Goal: Use online tool/utility

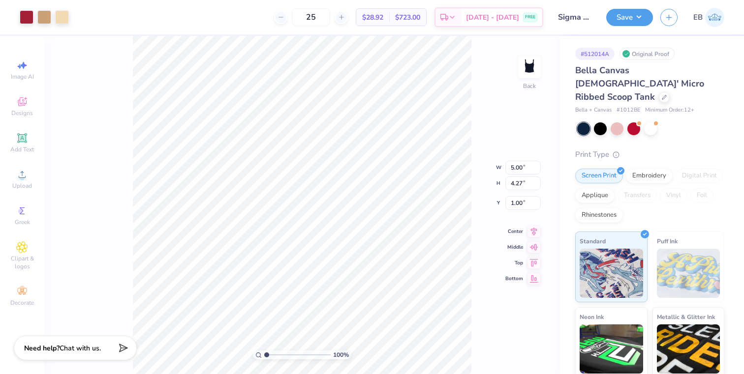
type input "1.02"
type input "2.44"
type input "1.34"
type input "1.03"
type input "3.05"
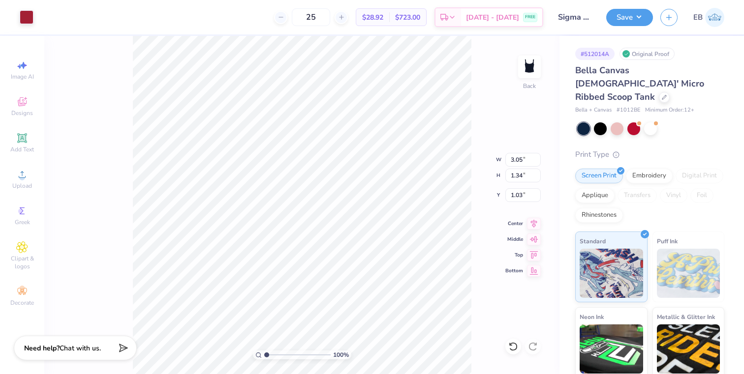
type input "1.67"
type input "0.69"
type input "2.10"
type input "1.55"
type input "1.37"
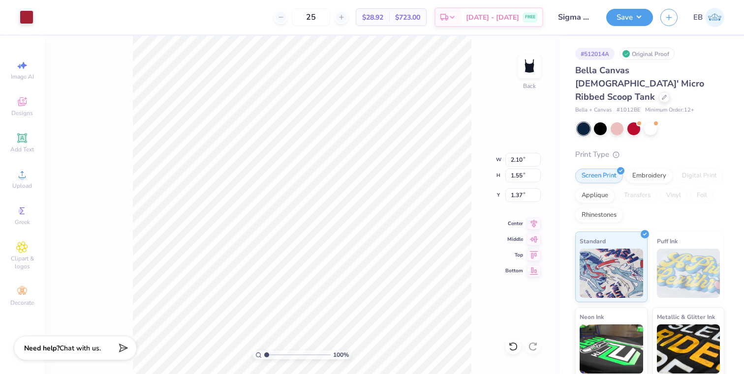
type input "2.56"
type input "1.89"
type input "1.33"
type input "1.16"
type input "2.76"
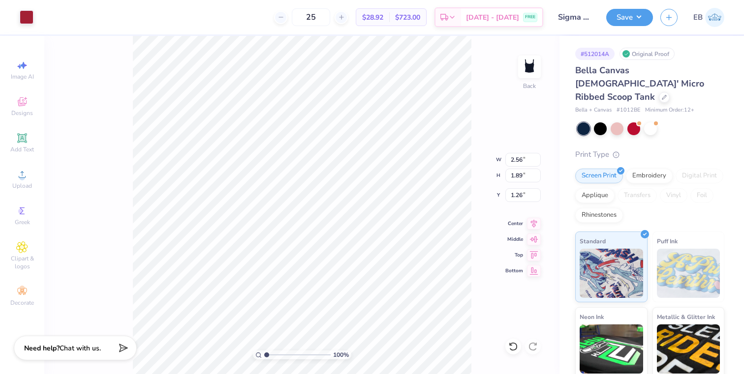
type input "2.03"
type input "1.52"
type input "2.64"
click at [66, 21] on div at bounding box center [62, 16] width 14 height 14
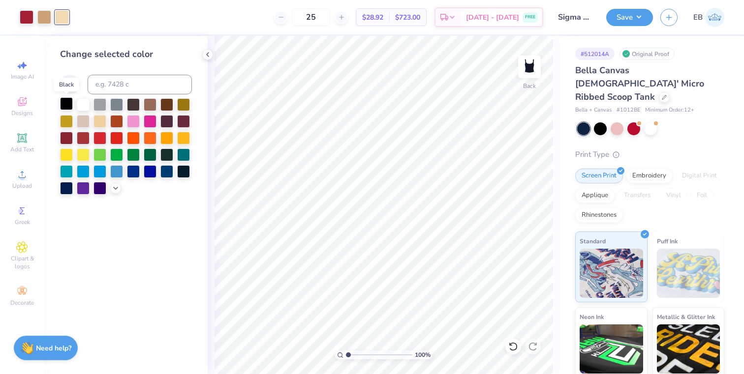
click at [69, 104] on div at bounding box center [66, 103] width 13 height 13
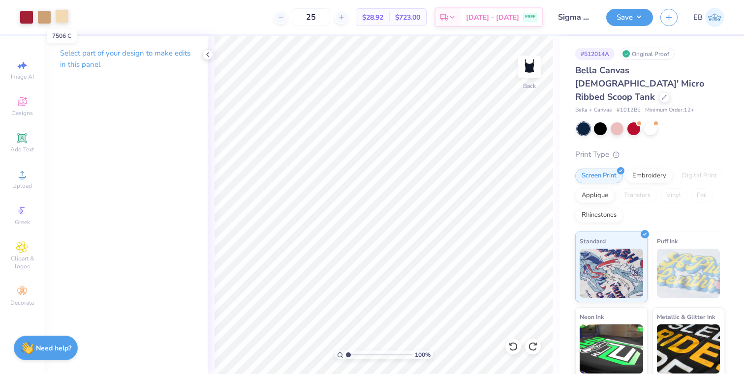
click at [65, 20] on div at bounding box center [62, 16] width 14 height 14
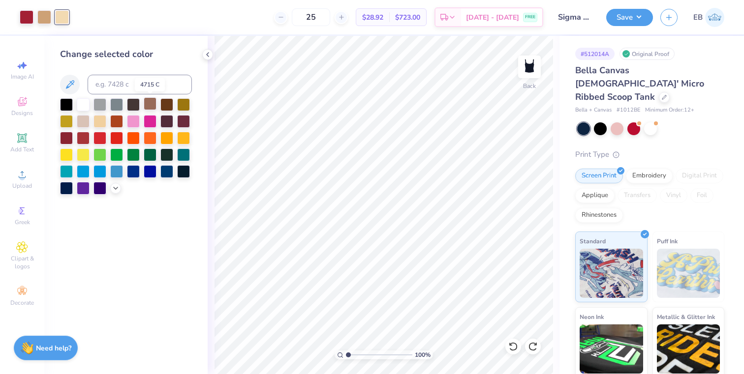
click at [155, 107] on div at bounding box center [150, 103] width 13 height 13
click at [209, 56] on icon at bounding box center [208, 55] width 8 height 8
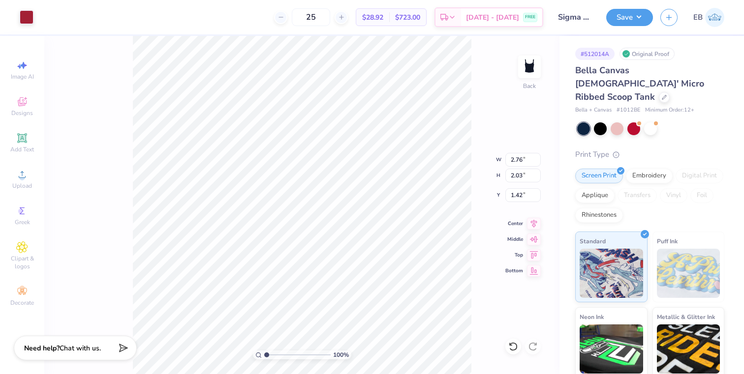
type input "0.50"
type input "3.05"
type input "1.67"
type input "0.50"
type input "2.90"
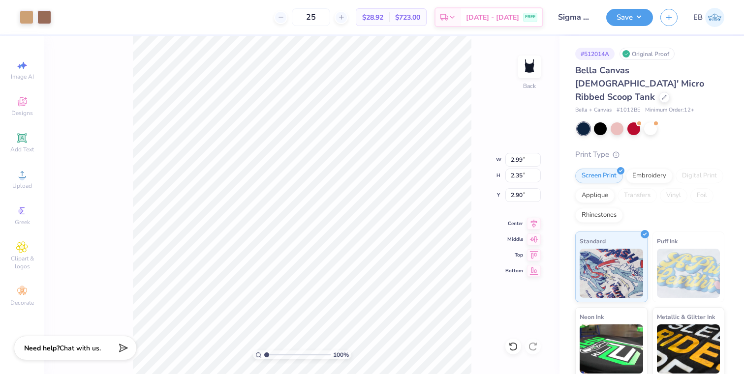
type input "2.99"
type input "2.35"
type input "2.53"
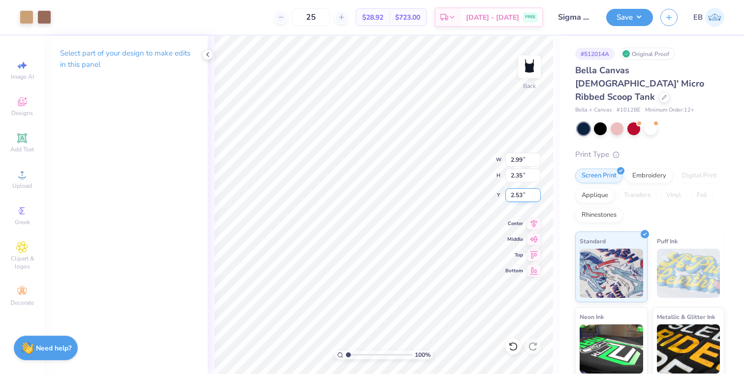
type input "3.05"
type input "1.67"
type input "0.92"
type input "3.26"
type input "1.79"
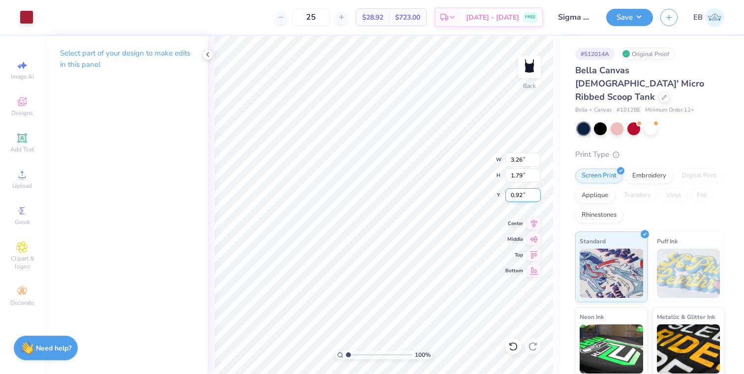
type input "2.76"
type input "2.03"
type input "1.55"
type input "0.91"
type input "2.76"
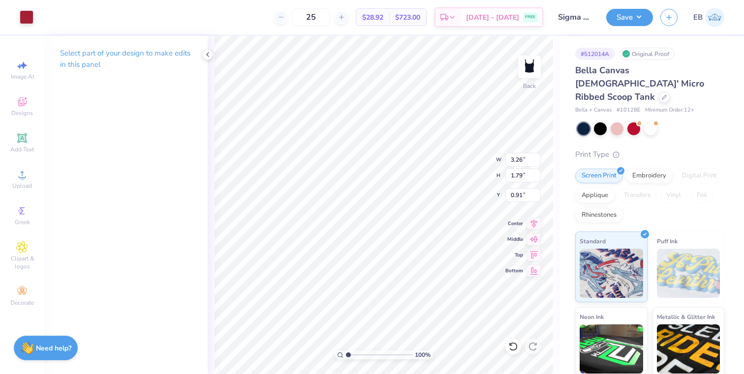
type input "2.03"
type input "1.55"
type input "1.29"
type input "2.89"
type input "2.13"
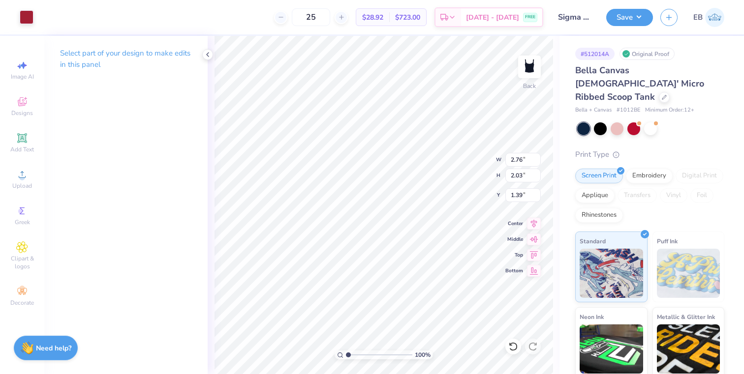
type input "1.29"
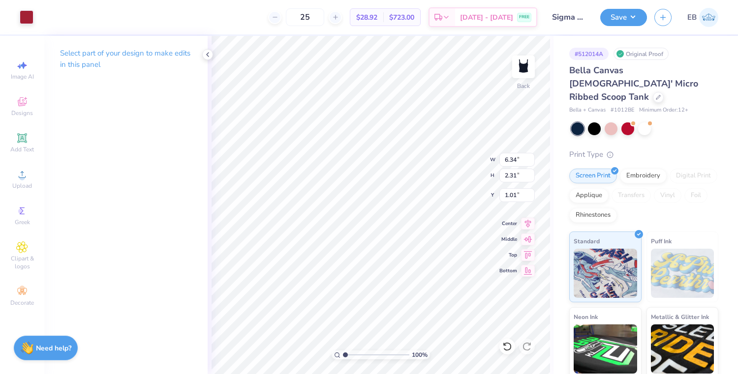
type input "7.87"
type input "2.95"
type input "2.69"
type input "2.35"
type input "1.19"
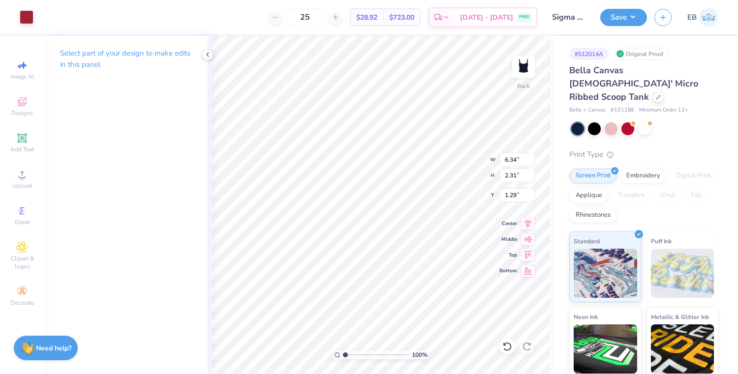
type input "1.29"
type input "7.32"
type input "2.81"
type input "1.64"
